Goal: Task Accomplishment & Management: Manage account settings

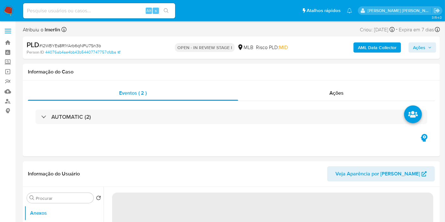
select select "10"
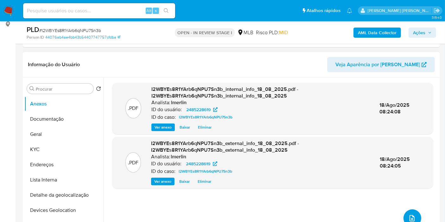
scroll to position [105, 0]
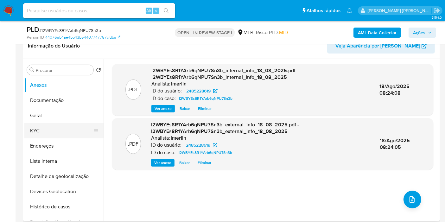
click at [54, 134] on button "KYC" at bounding box center [61, 130] width 74 height 15
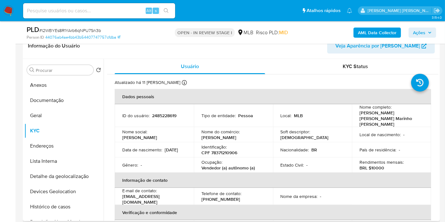
click at [229, 150] on p "CPF 78371210906" at bounding box center [219, 153] width 36 height 6
copy p "78371210906"
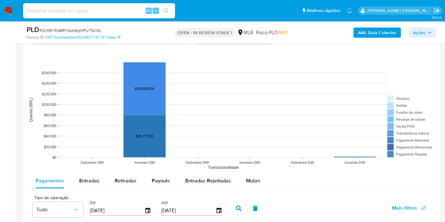
scroll to position [633, 0]
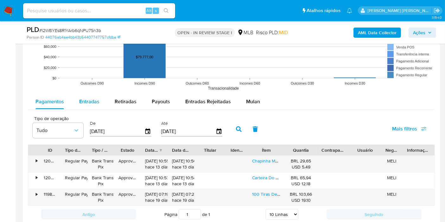
click at [95, 98] on span "Entradas" at bounding box center [89, 101] width 20 height 7
select select "10"
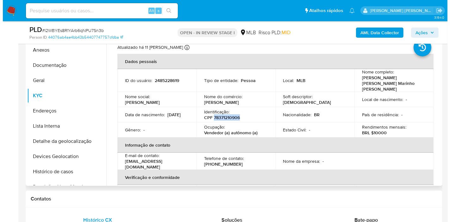
scroll to position [105, 0]
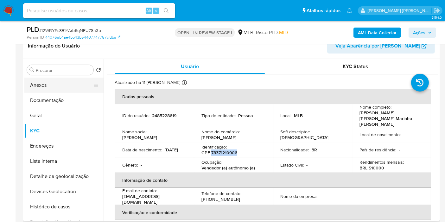
click at [51, 86] on button "Anexos" at bounding box center [61, 85] width 74 height 15
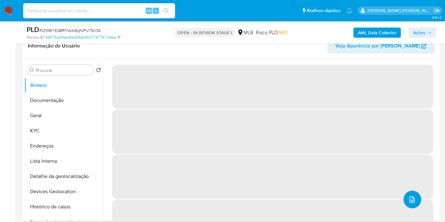
click at [409, 198] on icon "upload-file" at bounding box center [412, 200] width 8 height 8
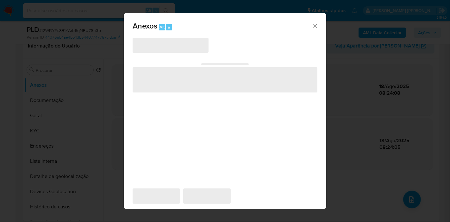
click at [177, 50] on span "‌" at bounding box center [171, 45] width 76 height 15
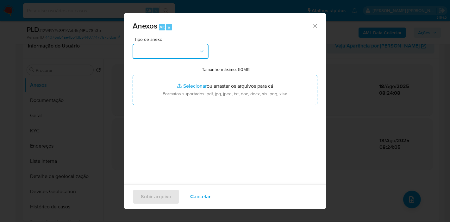
click at [179, 48] on button "button" at bounding box center [171, 51] width 76 height 15
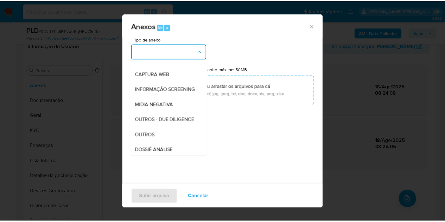
scroll to position [97, 0]
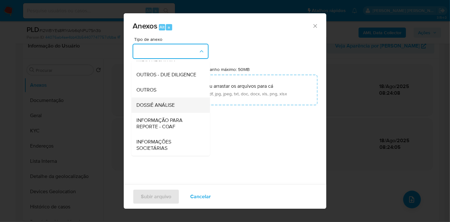
click at [177, 106] on div "DOSSIÊ ANÁLISE" at bounding box center [168, 104] width 65 height 15
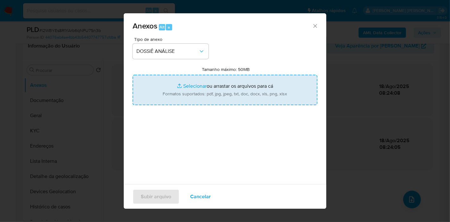
click at [216, 82] on input "Tamanho máximo: 50MB Selecionar arquivos" at bounding box center [225, 90] width 185 height 30
type input "C:\fakepath\Mulan 2485228619_2025_08_18_07_40_04.xlsx"
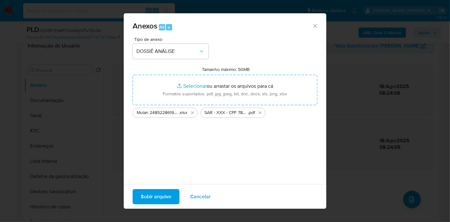
click at [159, 191] on span "Subir arquivo" at bounding box center [156, 197] width 30 height 14
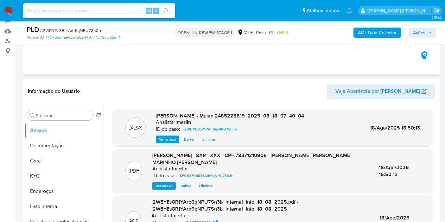
scroll to position [0, 0]
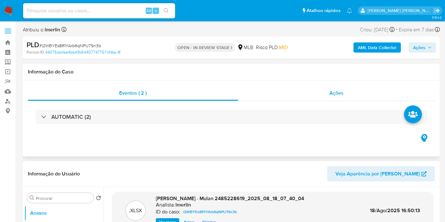
click at [348, 95] on div "Ações" at bounding box center [336, 92] width 197 height 15
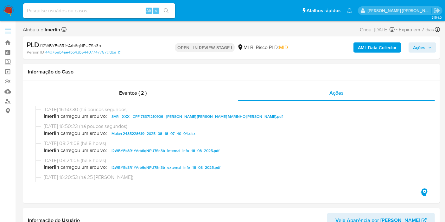
click at [426, 49] on span "Ações" at bounding box center [422, 47] width 19 height 9
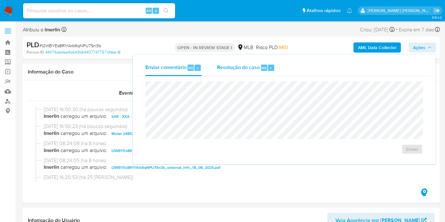
click at [266, 65] on div "Alt r" at bounding box center [267, 68] width 13 height 6
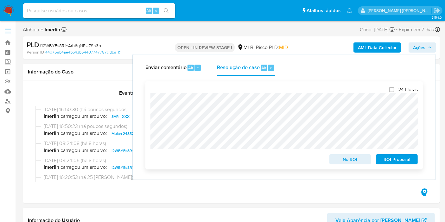
click at [399, 159] on span "ROI Proposal" at bounding box center [396, 159] width 33 height 9
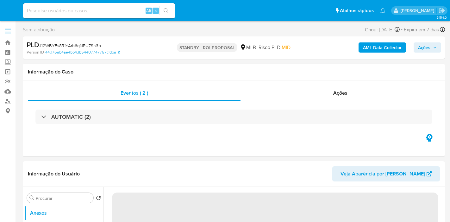
select select "10"
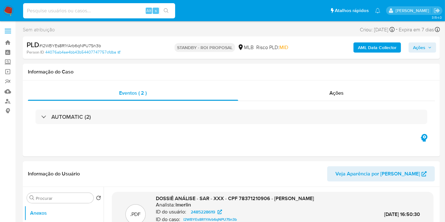
click at [134, 12] on input at bounding box center [99, 11] width 152 height 8
paste input "I90PhuAnyY4j4xPIdvXADGin"
type input "I90PhuAnyY4j4xPIdvXADGin"
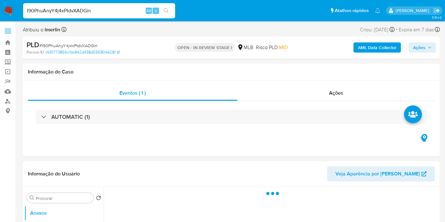
select select "10"
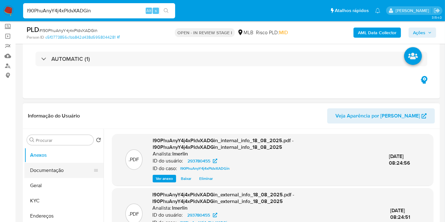
scroll to position [70, 0]
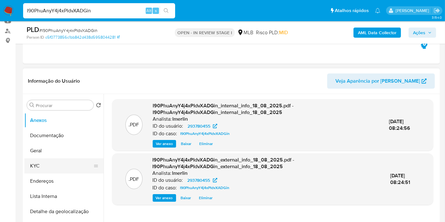
click at [48, 165] on button "KYC" at bounding box center [61, 165] width 74 height 15
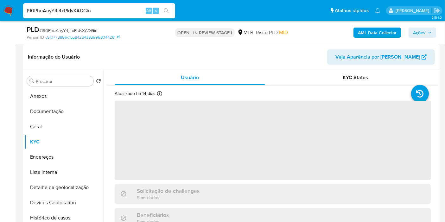
scroll to position [105, 0]
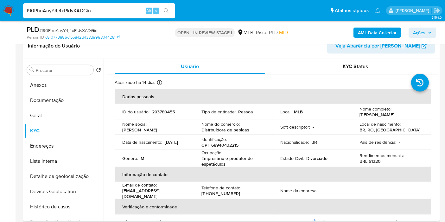
click at [224, 143] on p "CPF 68940432215" at bounding box center [219, 145] width 37 height 6
copy p "68940432215"
click at [71, 99] on button "Documentação" at bounding box center [61, 100] width 74 height 15
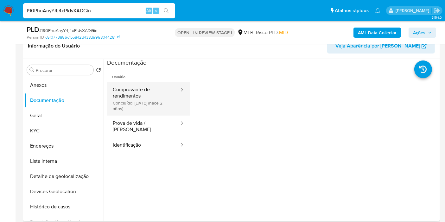
click at [152, 105] on button "Comprovante de rendimentos Concluído: 07/12/2023 (hace 2 años)" at bounding box center [143, 99] width 73 height 34
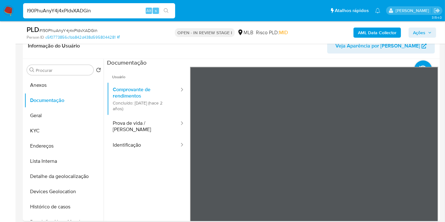
click at [72, 133] on button "KYC" at bounding box center [61, 130] width 74 height 15
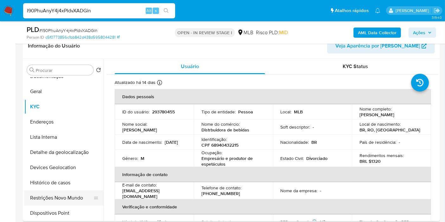
scroll to position [35, 0]
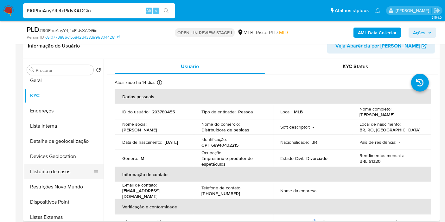
drag, startPoint x: 71, startPoint y: 184, endPoint x: 70, endPoint y: 178, distance: 5.7
click at [70, 184] on button "Restrições Novo Mundo" at bounding box center [63, 186] width 79 height 15
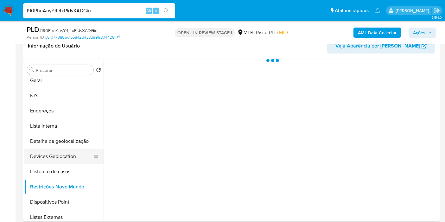
scroll to position [0, 0]
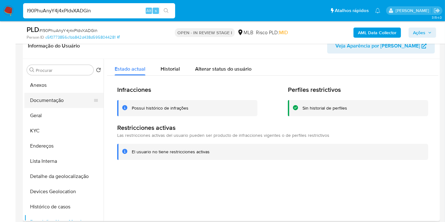
click at [71, 99] on button "Documentação" at bounding box center [61, 100] width 74 height 15
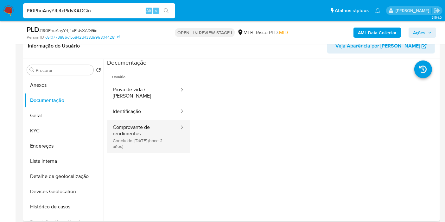
click at [132, 130] on button "Comprovante de rendimentos Concluído: 07/12/2023 (hace 2 años)" at bounding box center [143, 137] width 73 height 34
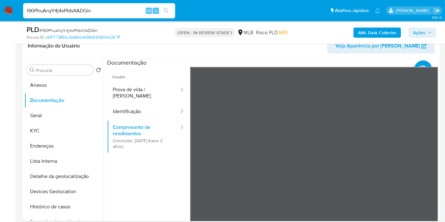
click at [42, 130] on button "KYC" at bounding box center [61, 130] width 74 height 15
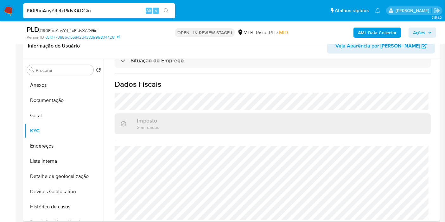
scroll to position [289, 0]
click at [62, 119] on button "Geral" at bounding box center [61, 115] width 74 height 15
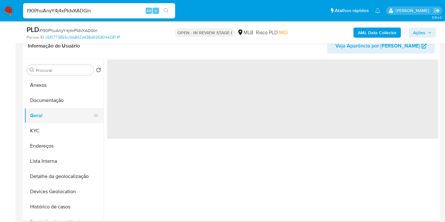
scroll to position [0, 0]
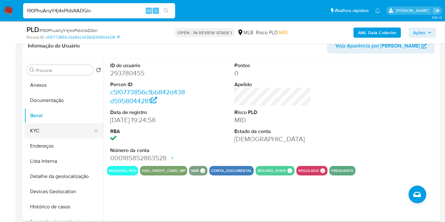
click at [66, 129] on button "KYC" at bounding box center [61, 130] width 74 height 15
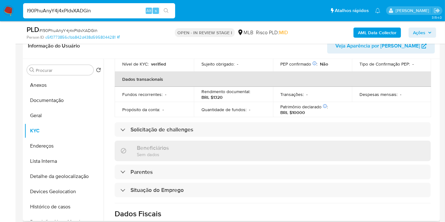
scroll to position [257, 0]
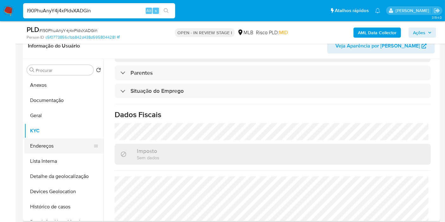
click at [77, 145] on button "Endereços" at bounding box center [61, 145] width 74 height 15
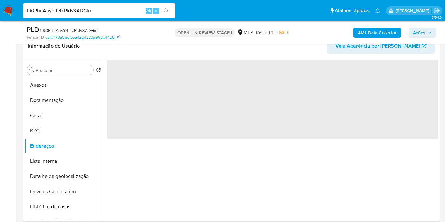
scroll to position [0, 0]
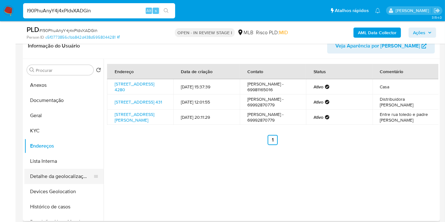
click at [77, 175] on button "Detalhe da geolocalização" at bounding box center [61, 176] width 74 height 15
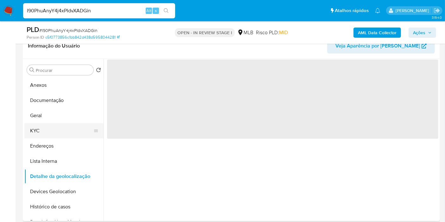
scroll to position [35, 0]
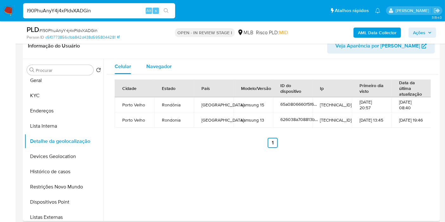
click at [161, 62] on div "Navegador" at bounding box center [158, 66] width 25 height 15
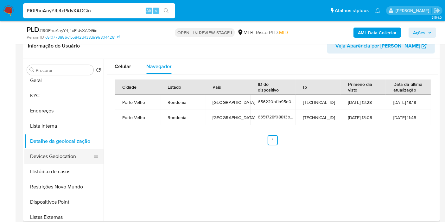
click at [61, 158] on button "Devices Geolocation" at bounding box center [61, 156] width 74 height 15
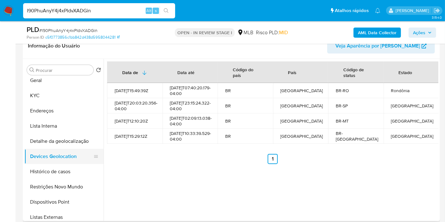
click at [56, 188] on button "Restrições Novo Mundo" at bounding box center [63, 186] width 79 height 15
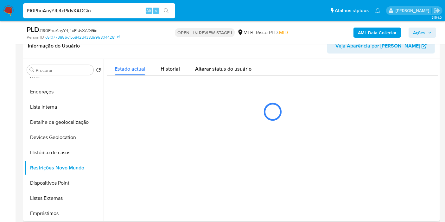
scroll to position [70, 0]
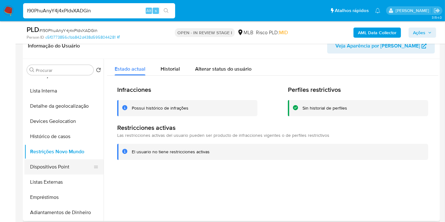
click at [54, 168] on button "Dispositivos Point" at bounding box center [61, 166] width 74 height 15
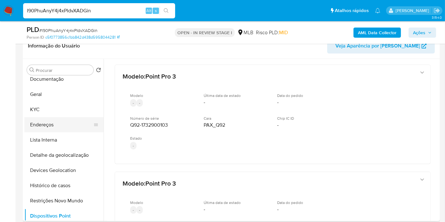
scroll to position [0, 0]
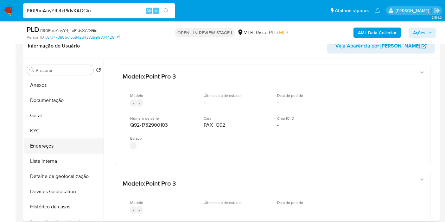
click at [59, 142] on button "Endereços" at bounding box center [61, 145] width 74 height 15
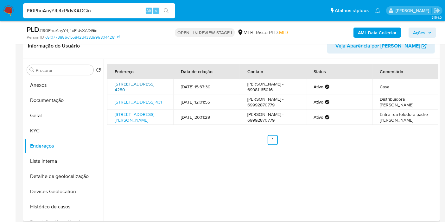
click at [140, 86] on link "Rua Caldas Novas 4280, Porto Velho, Rondônia, 76828656, Brasil 4280" at bounding box center [135, 87] width 40 height 12
click at [54, 130] on button "KYC" at bounding box center [61, 130] width 74 height 15
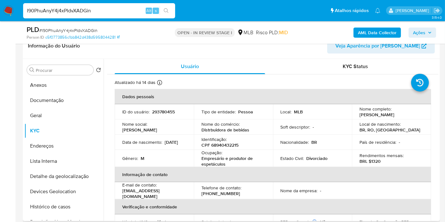
click at [235, 146] on p "CPF 68940432215" at bounding box center [219, 145] width 37 height 6
copy p "68940432215"
click at [228, 146] on p "CPF 68940432215" at bounding box center [219, 145] width 37 height 6
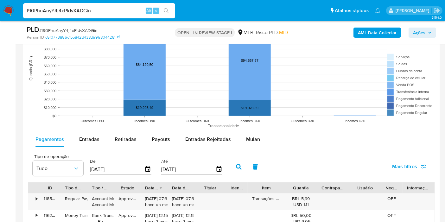
scroll to position [668, 0]
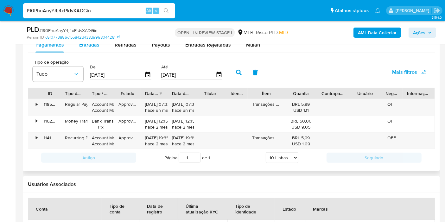
click at [87, 46] on span "Entradas" at bounding box center [89, 44] width 20 height 7
select select "10"
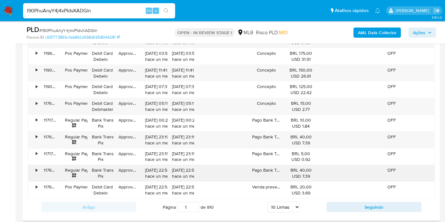
scroll to position [738, 0]
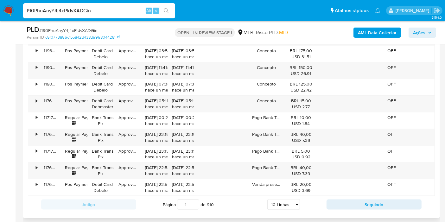
click at [342, 208] on div "Antigo Página 1 de 910 5 Linhas 10 Linhas 20 Linhas 25 Linhas 50 Linhas 100 Lin…" at bounding box center [231, 204] width 407 height 17
click at [343, 204] on button "Seguindo" at bounding box center [373, 204] width 95 height 10
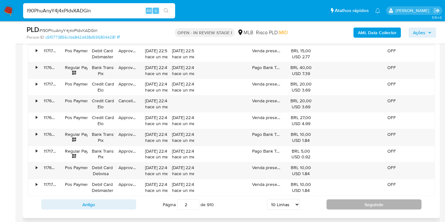
click at [342, 204] on button "Seguindo" at bounding box center [373, 204] width 95 height 10
click at [333, 199] on button "Seguindo" at bounding box center [373, 204] width 95 height 10
type input "4"
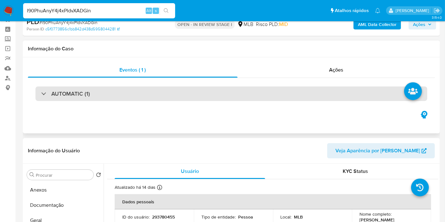
scroll to position [0, 0]
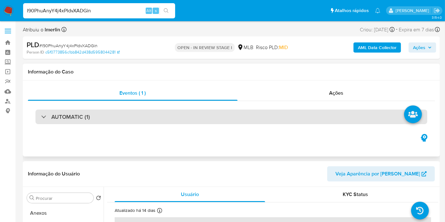
click at [195, 112] on div "AUTOMATIC (1)" at bounding box center [230, 116] width 391 height 15
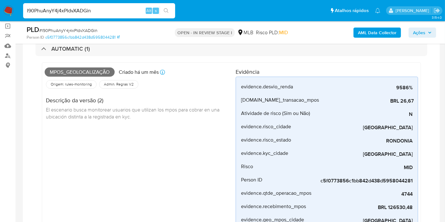
scroll to position [35, 0]
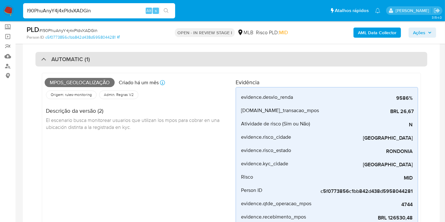
click at [179, 65] on div "AUTOMATIC (1)" at bounding box center [230, 59] width 391 height 15
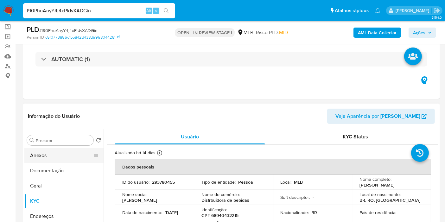
click at [66, 152] on button "Anexos" at bounding box center [61, 155] width 74 height 15
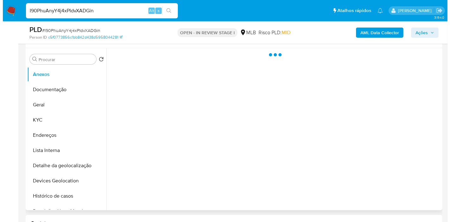
scroll to position [105, 0]
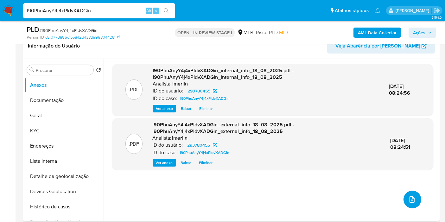
click at [409, 201] on icon "upload-file" at bounding box center [411, 199] width 5 height 6
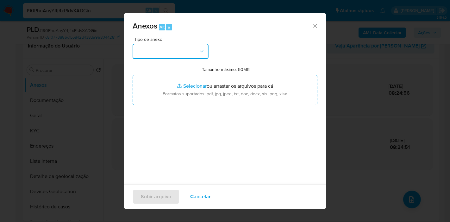
click at [176, 56] on button "button" at bounding box center [171, 51] width 76 height 15
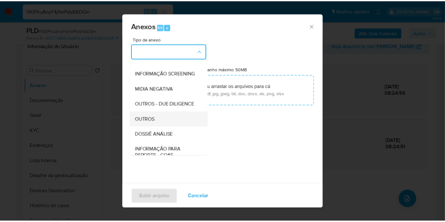
scroll to position [70, 0]
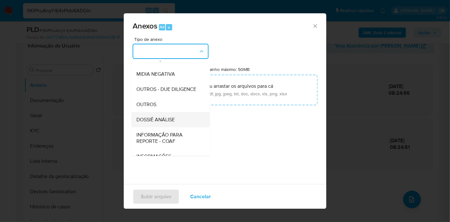
click at [171, 127] on div "DOSSIÊ ANÁLISE" at bounding box center [168, 119] width 65 height 15
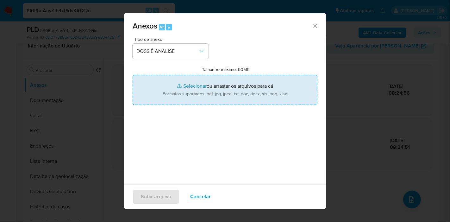
click at [197, 84] on input "Tamanho máximo: 50MB Selecionar arquivos" at bounding box center [225, 90] width 185 height 30
click at [179, 95] on input "Tamanho máximo: 50MB Selecionar arquivos" at bounding box center [225, 90] width 185 height 30
type input "C:\fakepath\Mulan 293780455_2025_08_18_07_41_30.xlsx"
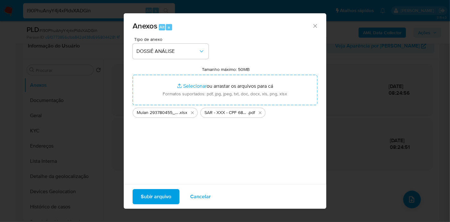
click at [158, 194] on span "Subir arquivo" at bounding box center [156, 197] width 30 height 14
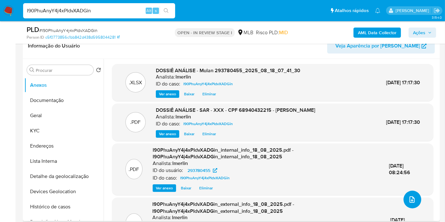
scroll to position [0, 0]
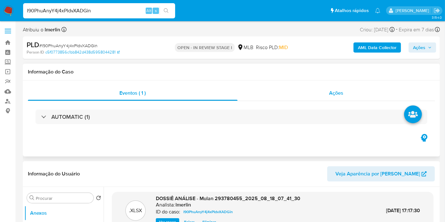
click at [356, 94] on div "Ações" at bounding box center [335, 92] width 197 height 15
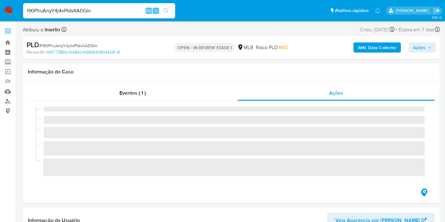
click at [418, 52] on span "Ações" at bounding box center [419, 47] width 12 height 10
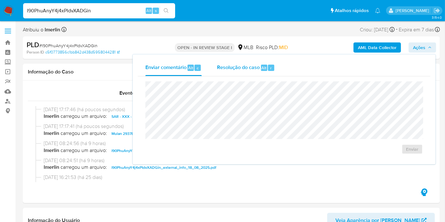
click at [250, 66] on span "Resolução do caso" at bounding box center [238, 67] width 43 height 7
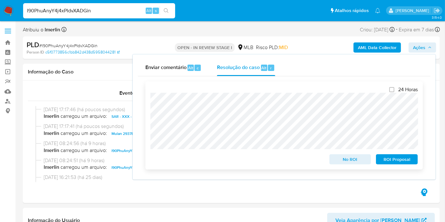
click at [390, 159] on span "ROI Proposal" at bounding box center [396, 159] width 33 height 9
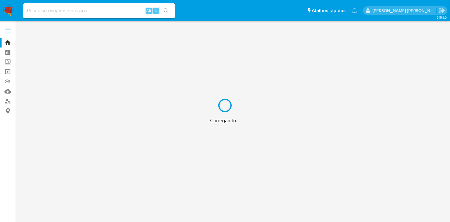
click at [96, 10] on div "Carregando..." at bounding box center [225, 111] width 450 height 222
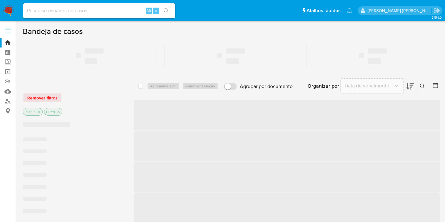
click at [71, 14] on input at bounding box center [99, 11] width 152 height 8
paste input "eP85pJFmR6uLdBzIaxkpQbmk"
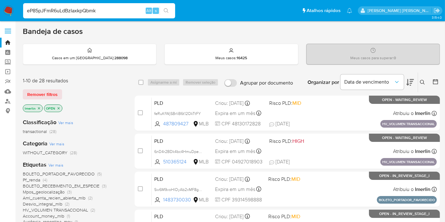
type input "eP85pJFmR6uLdBzIaxkpQbmk"
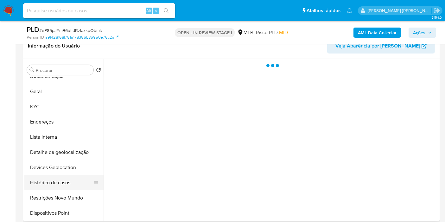
scroll to position [35, 0]
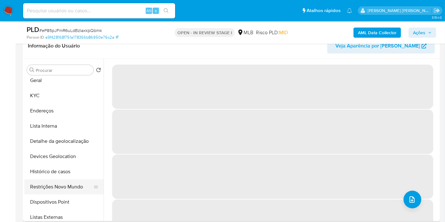
click at [63, 190] on button "Restrições Novo Mundo" at bounding box center [61, 186] width 74 height 15
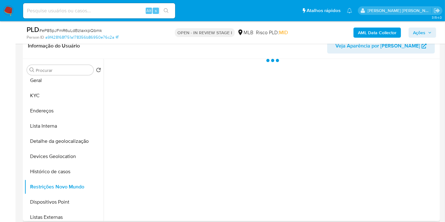
select select "10"
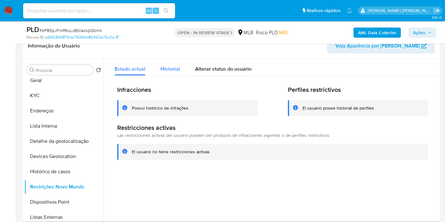
click at [165, 68] on span "Historial" at bounding box center [169, 68] width 19 height 7
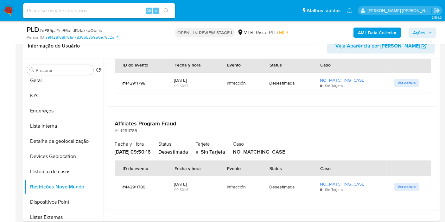
scroll to position [0, 0]
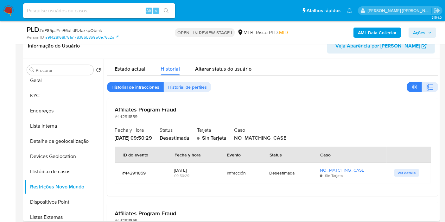
click at [188, 84] on span "Historial de perfiles" at bounding box center [187, 87] width 39 height 9
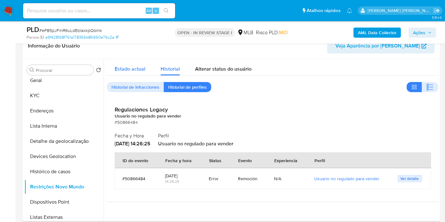
click at [132, 71] on span "Estado actual" at bounding box center [130, 68] width 31 height 7
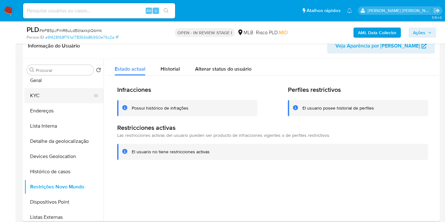
click at [46, 96] on button "KYC" at bounding box center [61, 95] width 74 height 15
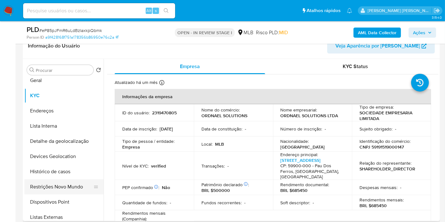
click at [65, 190] on button "Restrições Novo Mundo" at bounding box center [61, 186] width 74 height 15
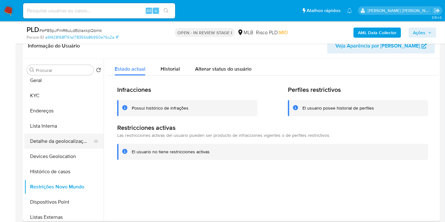
drag, startPoint x: 0, startPoint y: 146, endPoint x: 33, endPoint y: 135, distance: 34.6
click at [171, 76] on div "Infracciones Possui histórico de infrações Perfiles restrictivos El usuario pos…" at bounding box center [272, 123] width 331 height 94
click at [172, 72] on span "Historial" at bounding box center [169, 68] width 19 height 7
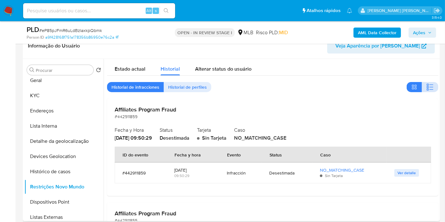
click at [430, 89] on icon "button" at bounding box center [430, 87] width 8 height 8
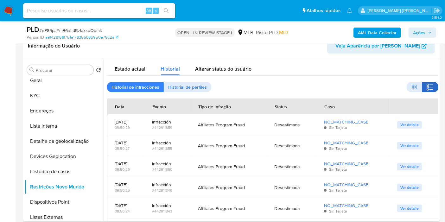
click at [426, 89] on icon "button" at bounding box center [430, 87] width 8 height 8
click at [414, 89] on icon "button" at bounding box center [415, 89] width 2 height 2
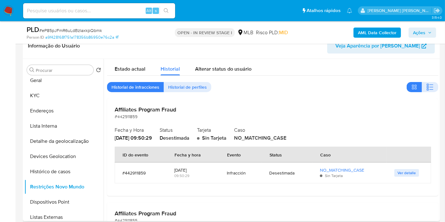
click at [189, 137] on div "Desestimada" at bounding box center [174, 137] width 30 height 7
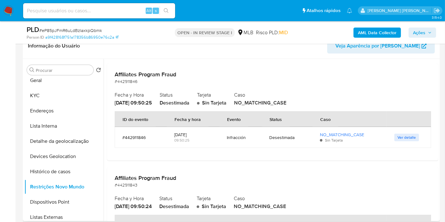
scroll to position [351, 0]
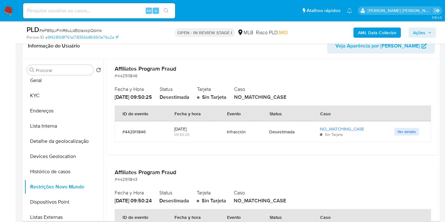
drag, startPoint x: 399, startPoint y: 130, endPoint x: 400, endPoint y: 141, distance: 10.8
click at [399, 130] on span "Ver detalle" at bounding box center [406, 131] width 18 height 6
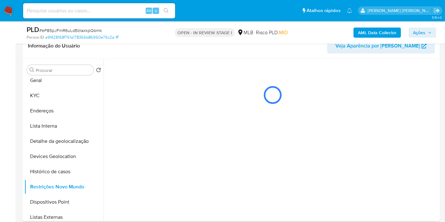
scroll to position [0, 0]
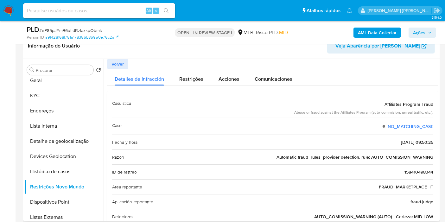
drag, startPoint x: 301, startPoint y: 158, endPoint x: 403, endPoint y: 156, distance: 101.9
click at [380, 157] on span "Automatic fraud_rules_provider detection, rule: AUTO_COMISSION_WARNING" at bounding box center [354, 157] width 157 height 6
click at [403, 156] on span "Automatic fraud_rules_provider detection, rule: AUTO_COMISSION_WARNING" at bounding box center [354, 157] width 157 height 6
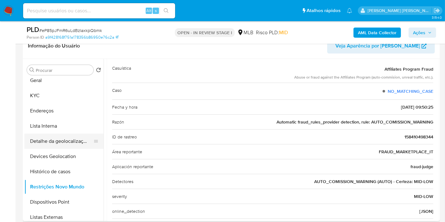
click at [56, 95] on button "KYC" at bounding box center [63, 95] width 79 height 15
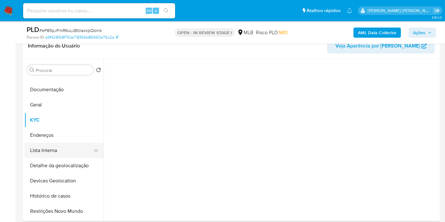
scroll to position [0, 0]
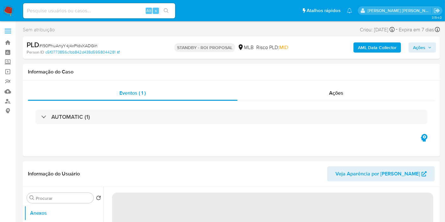
select select "10"
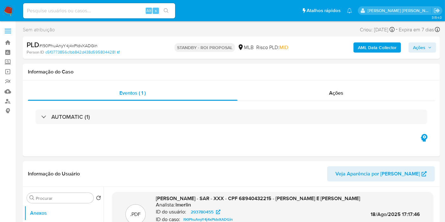
click at [8, 9] on img at bounding box center [8, 10] width 11 height 11
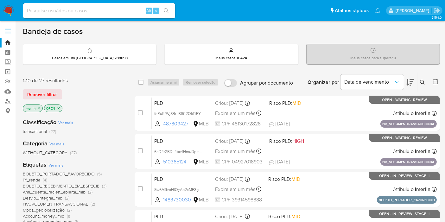
click at [39, 108] on icon "close-filter" at bounding box center [39, 108] width 4 height 4
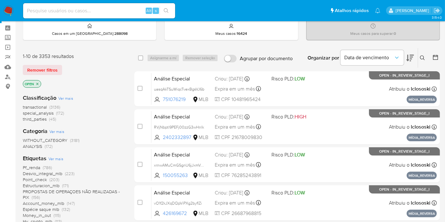
scroll to position [35, 0]
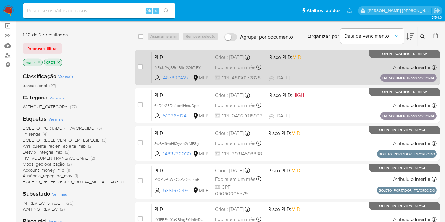
scroll to position [35, 0]
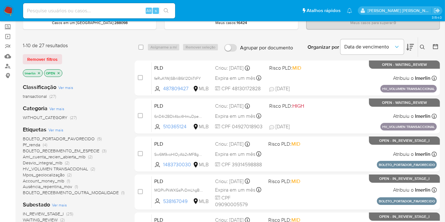
click at [436, 47] on icon at bounding box center [435, 46] width 6 height 6
click at [436, 48] on icon at bounding box center [435, 46] width 6 height 6
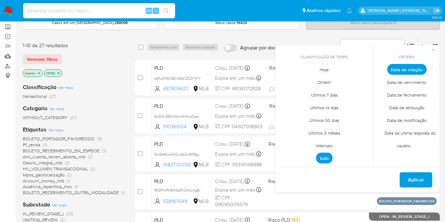
click at [323, 142] on span "Intervalo" at bounding box center [324, 145] width 30 height 13
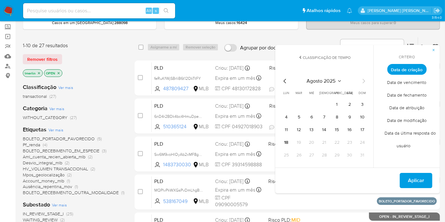
click at [107, 88] on div "Classificação Ver mais transactional (27)" at bounding box center [74, 91] width 102 height 16
click at [283, 81] on icon "Mes anterior" at bounding box center [285, 81] width 8 height 8
click at [302, 102] on button "1" at bounding box center [299, 104] width 10 height 10
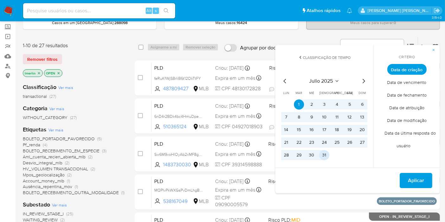
click at [327, 154] on button "31" at bounding box center [324, 155] width 10 height 10
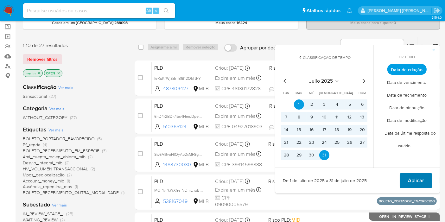
click at [411, 180] on span "Aplicar" at bounding box center [415, 180] width 16 height 14
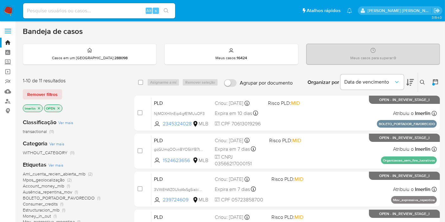
click at [134, 9] on input at bounding box center [99, 11] width 152 height 8
paste input "czCOjEKFwtkFUTEVw6htGsad"
type input "czCOjEKFwtkFUTEVw6htGsad"
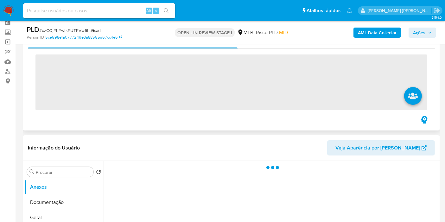
scroll to position [70, 0]
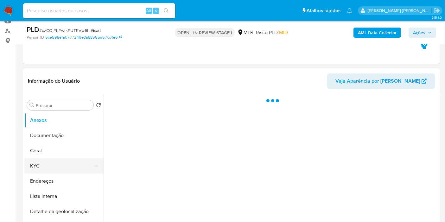
click at [54, 164] on button "KYC" at bounding box center [61, 165] width 74 height 15
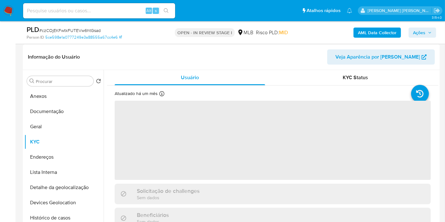
scroll to position [105, 0]
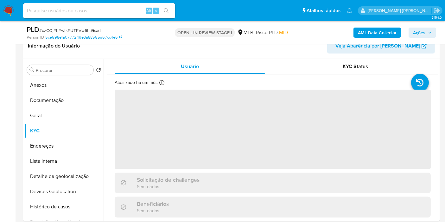
select select "10"
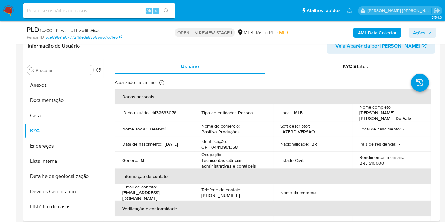
click at [230, 149] on p "CPF 04413961358" at bounding box center [219, 147] width 36 height 6
copy p "04413961358"
click at [57, 206] on button "Histórico de casos" at bounding box center [61, 206] width 74 height 15
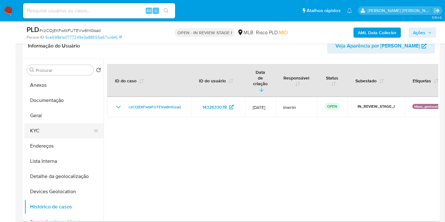
click at [69, 128] on button "KYC" at bounding box center [61, 130] width 74 height 15
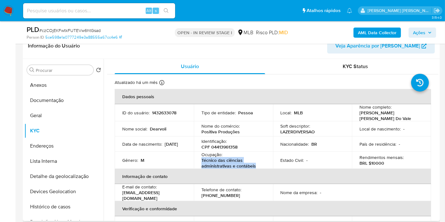
drag, startPoint x: 201, startPoint y: 159, endPoint x: 269, endPoint y: 162, distance: 67.4
click at [269, 162] on td "Ocupação : Técnico das ciências administrativas e contábeis" at bounding box center [233, 160] width 79 height 17
copy p "Técnico das ciências administrativas e contábeis"
click at [13, 9] on img at bounding box center [8, 10] width 11 height 11
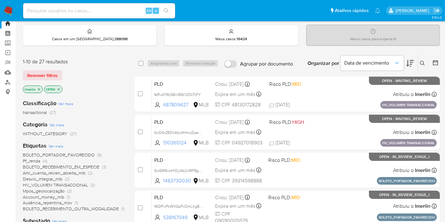
scroll to position [35, 0]
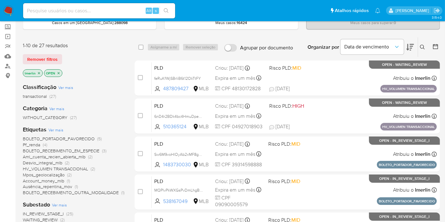
click at [436, 46] on icon at bounding box center [435, 46] width 6 height 6
click at [438, 44] on icon at bounding box center [435, 46] width 6 height 6
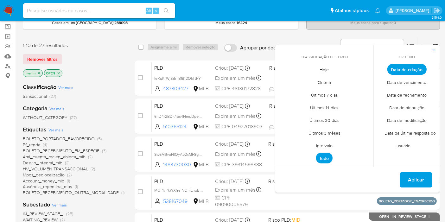
click at [327, 147] on span "Intervalo" at bounding box center [324, 145] width 30 height 13
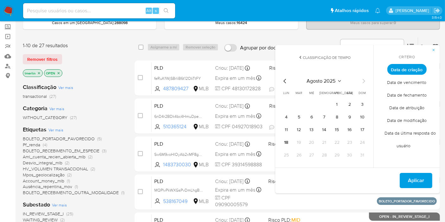
click at [285, 81] on icon "Mes anterior" at bounding box center [284, 81] width 3 height 4
click at [302, 102] on button "1" at bounding box center [299, 104] width 10 height 10
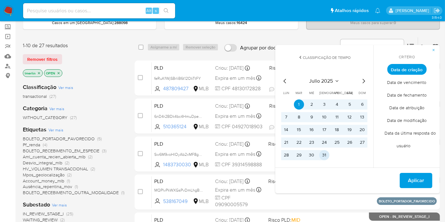
click at [326, 153] on button "31" at bounding box center [324, 155] width 10 height 10
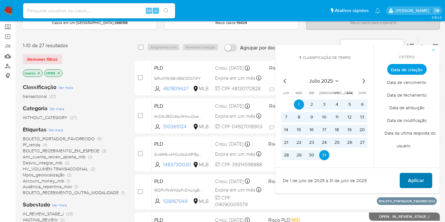
click at [402, 177] on button "Aplicar" at bounding box center [415, 180] width 33 height 15
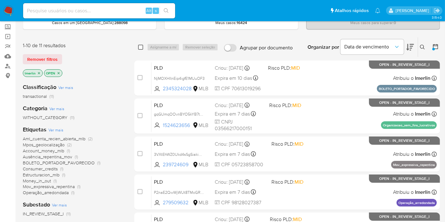
click at [140, 48] on input "checkbox" at bounding box center [140, 47] width 5 height 5
checkbox input "true"
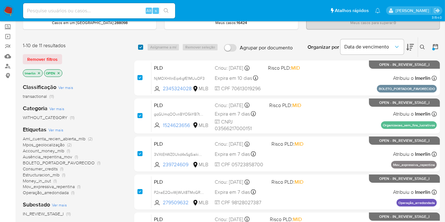
checkbox input "true"
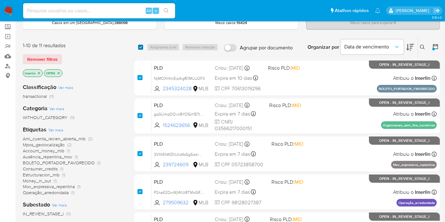
checkbox input "true"
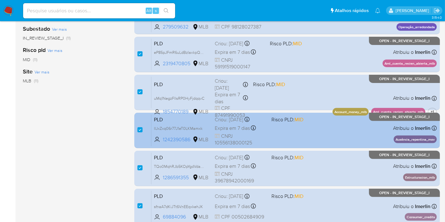
scroll to position [277, 0]
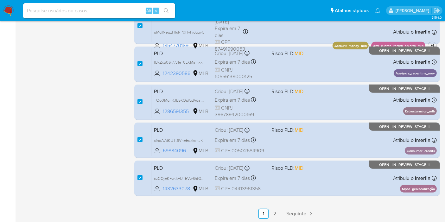
drag, startPoint x: 277, startPoint y: 214, endPoint x: 276, endPoint y: 210, distance: 3.3
click at [277, 214] on link "2" at bounding box center [275, 213] width 10 height 10
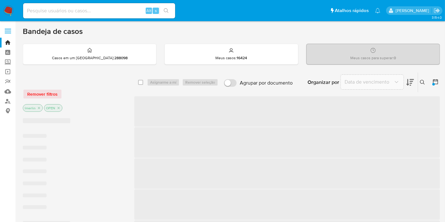
checkbox input "false"
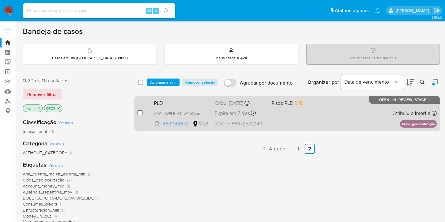
click at [140, 112] on input "checkbox" at bounding box center [139, 112] width 5 height 5
checkbox input "true"
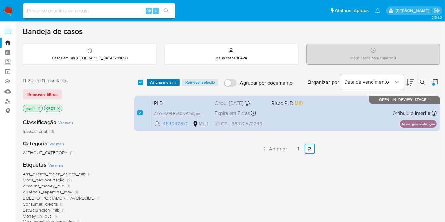
click at [157, 79] on span "Asignarme a mí" at bounding box center [163, 82] width 26 height 6
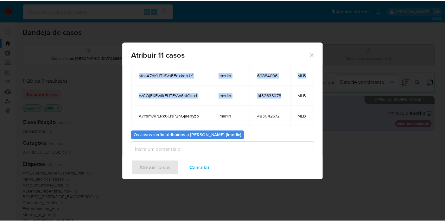
scroll to position [94, 0]
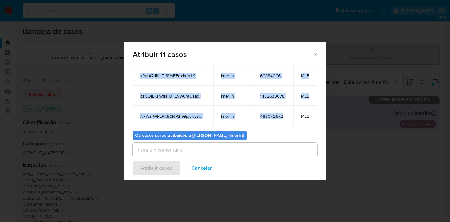
drag, startPoint x: 139, startPoint y: 106, endPoint x: 287, endPoint y: 112, distance: 148.2
click at [287, 112] on tbody "NjMOXHIInEip4igfE1MUuOF3 lmerlin 2345324028 MLB gqGUmqOOvnBYO5kYB7tCl8Hz lmerli…" at bounding box center [236, 14] width 207 height 223
copy tbody "NjMOXHIInEip4igfE1MUuOF3 lmerlin 2345324028 MLB gqGUmqOOvnBYO5kYB7tCl8Hz lmerli…"
click at [204, 163] on span "Cancelar" at bounding box center [201, 168] width 21 height 14
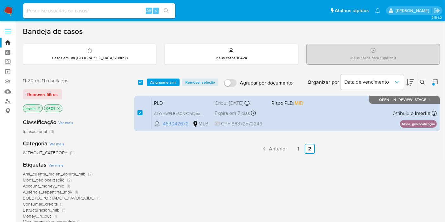
click at [38, 106] on icon "close-filter" at bounding box center [39, 108] width 4 height 4
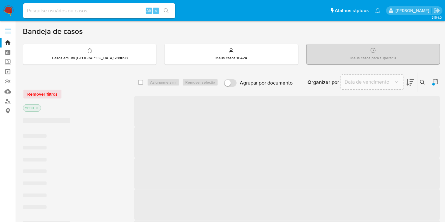
checkbox input "false"
